Goal: Transaction & Acquisition: Purchase product/service

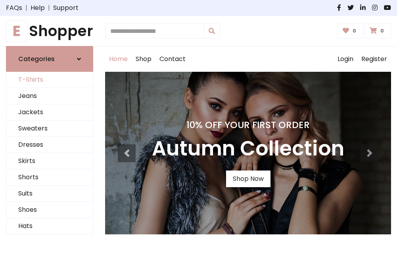
click at [50, 80] on link "T-Shirts" at bounding box center [49, 80] width 86 height 16
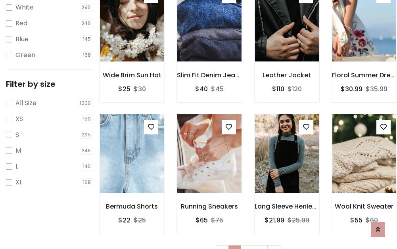
scroll to position [14, 0]
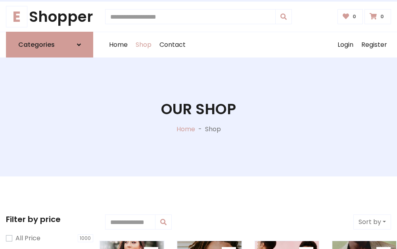
click at [198, 117] on h1 "Our Shop" at bounding box center [198, 108] width 75 height 17
click at [248, 45] on div "Home Shop Contact Log out Login Register" at bounding box center [248, 44] width 286 height 25
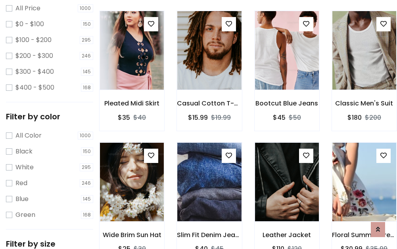
scroll to position [230, 0]
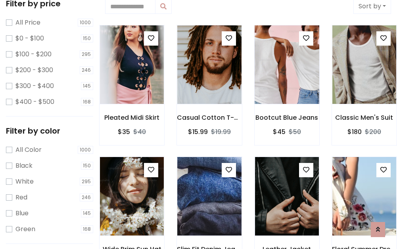
click at [287, 65] on img at bounding box center [287, 64] width 77 height 190
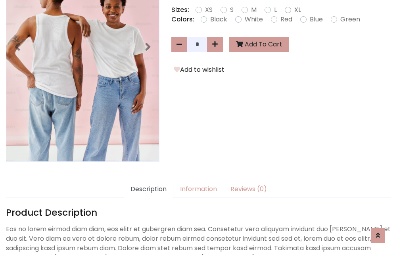
scroll to position [194, 0]
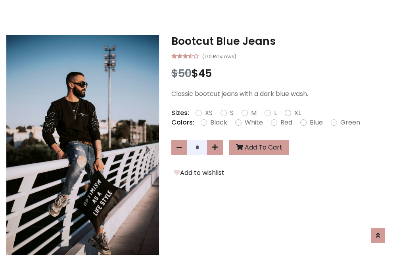
click at [281, 41] on h3 "Bootcut Blue Jeans" at bounding box center [281, 41] width 220 height 13
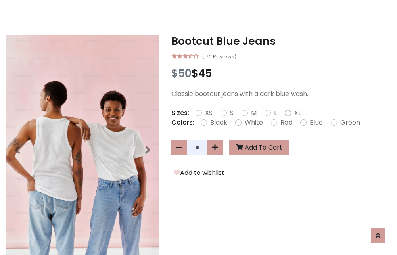
click at [281, 41] on h3 "Bootcut Blue Jeans" at bounding box center [281, 41] width 220 height 13
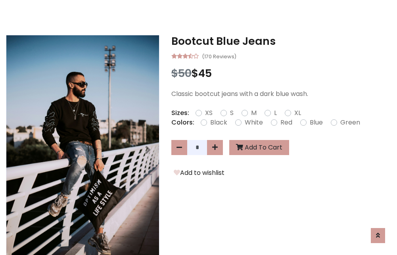
click at [281, 41] on h3 "Bootcut Blue Jeans" at bounding box center [281, 41] width 220 height 13
